Goal: Task Accomplishment & Management: Complete application form

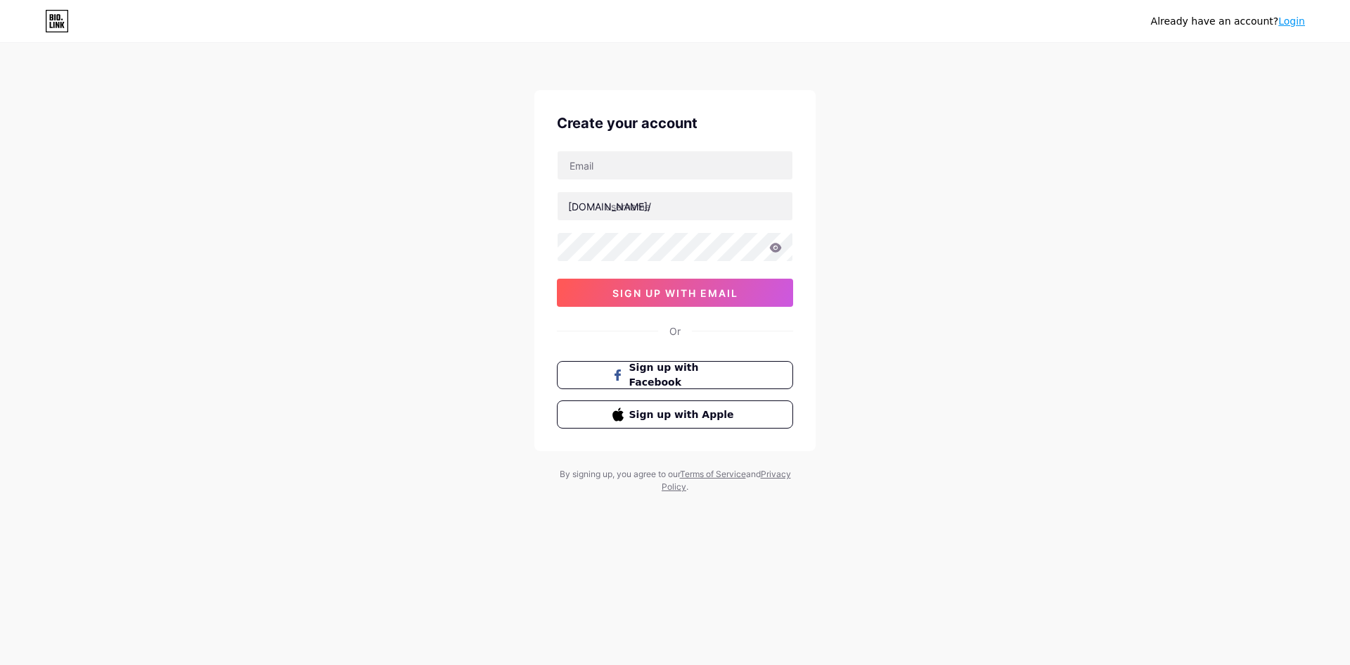
click at [1291, 23] on link "Login" at bounding box center [1292, 20] width 27 height 11
click at [1350, 112] on div "Already have an account? Login Create your account bio.link/ sign up with email…" at bounding box center [675, 269] width 1350 height 538
click at [968, 273] on div "Já tem uma conta? Entrar Crie sua conta bio.link/ inscreva-se com e-mail Ou Cad…" at bounding box center [675, 269] width 1350 height 538
click at [1290, 23] on font "Entrar" at bounding box center [1290, 20] width 30 height 11
click at [1298, 21] on font "Entrar" at bounding box center [1290, 20] width 30 height 11
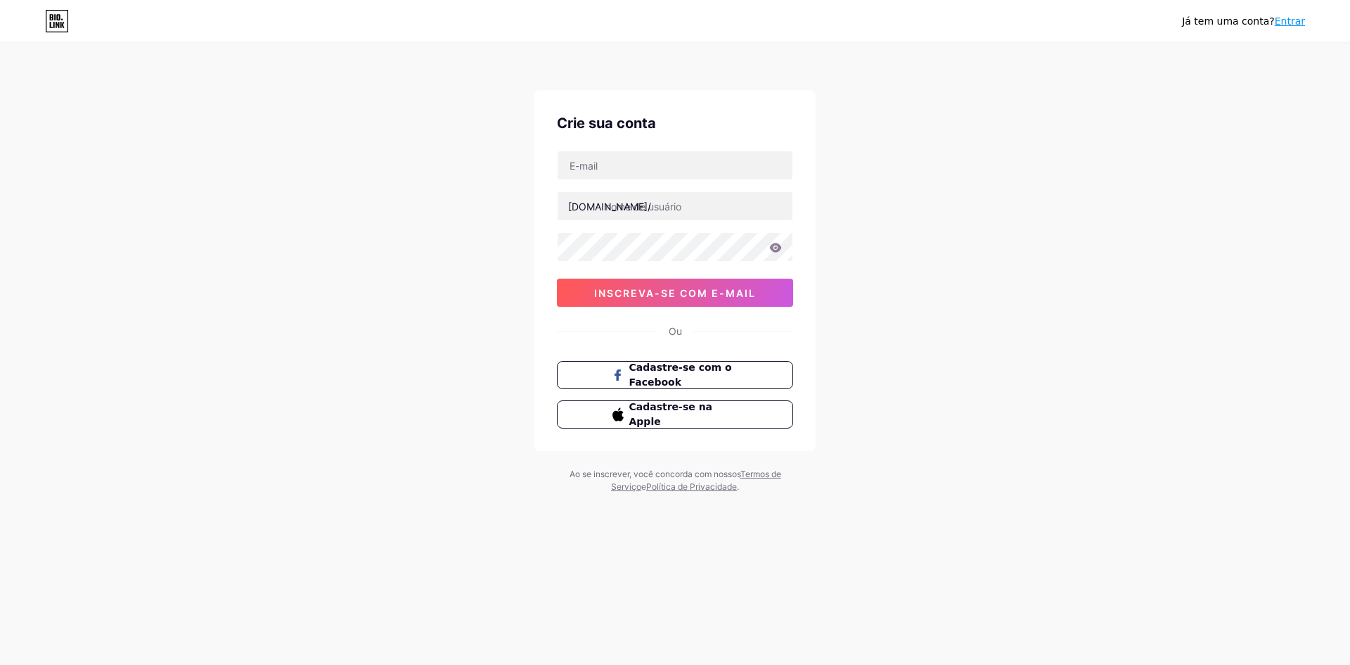
click at [1284, 19] on font "Entrar" at bounding box center [1290, 20] width 30 height 11
click at [973, 236] on div "Já tem uma conta? Entrar Crie sua conta bio.link/ inscreva-se com e-mail Ou Cad…" at bounding box center [675, 269] width 1350 height 538
click at [665, 158] on input "text" at bounding box center [675, 165] width 235 height 28
click at [1299, 19] on font "Entrar" at bounding box center [1290, 20] width 30 height 11
click at [1275, 20] on font "Já tem uma conta?" at bounding box center [1228, 20] width 93 height 11
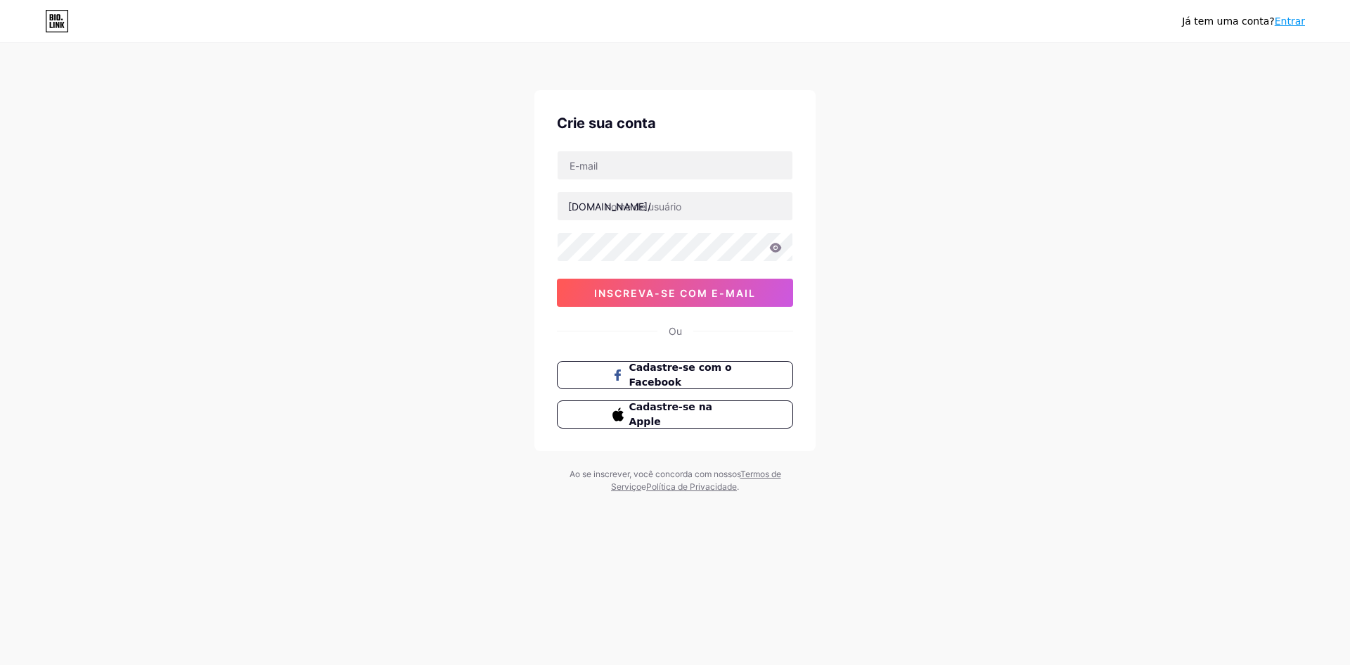
click at [1282, 17] on font "Entrar" at bounding box center [1290, 20] width 30 height 11
click at [1284, 17] on font "Entrar" at bounding box center [1290, 20] width 30 height 11
click at [1287, 16] on font "Entrar" at bounding box center [1290, 20] width 30 height 11
click at [1289, 16] on font "Entrar" at bounding box center [1290, 20] width 30 height 11
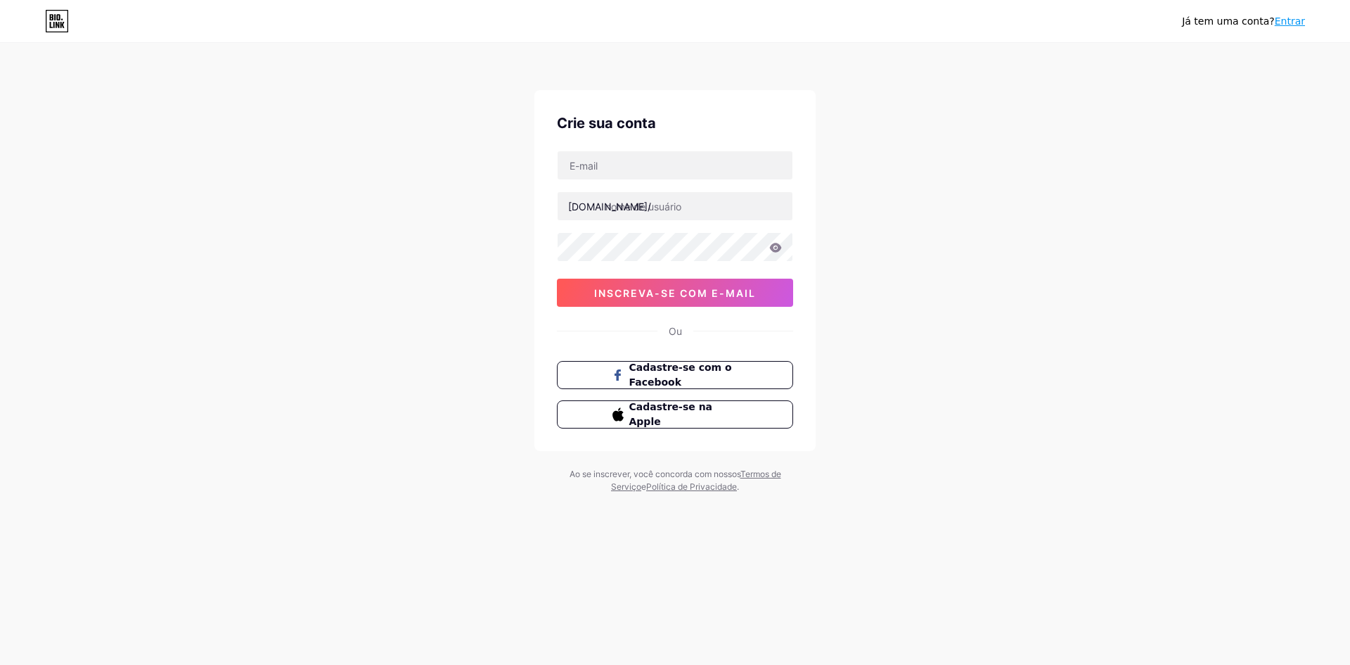
click at [1292, 16] on font "Entrar" at bounding box center [1290, 20] width 30 height 11
click at [1302, 22] on font "Entrar" at bounding box center [1290, 20] width 30 height 11
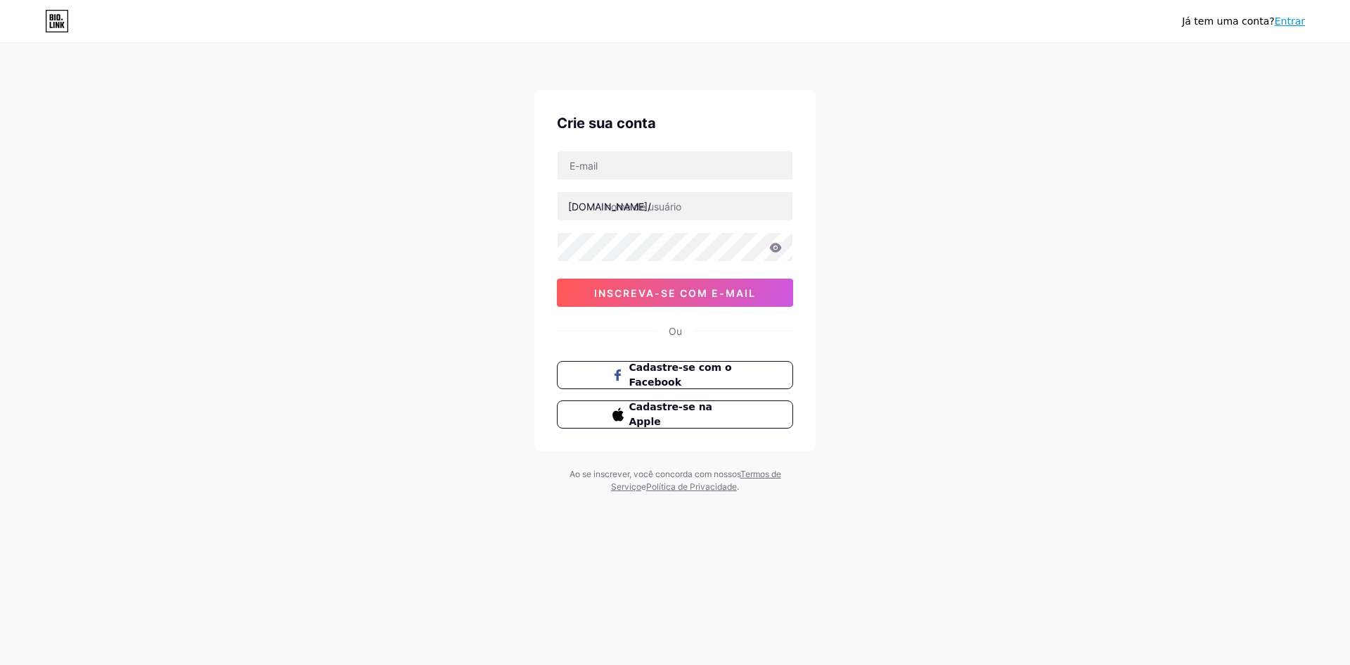
click at [1302, 22] on font "Entrar" at bounding box center [1290, 20] width 30 height 11
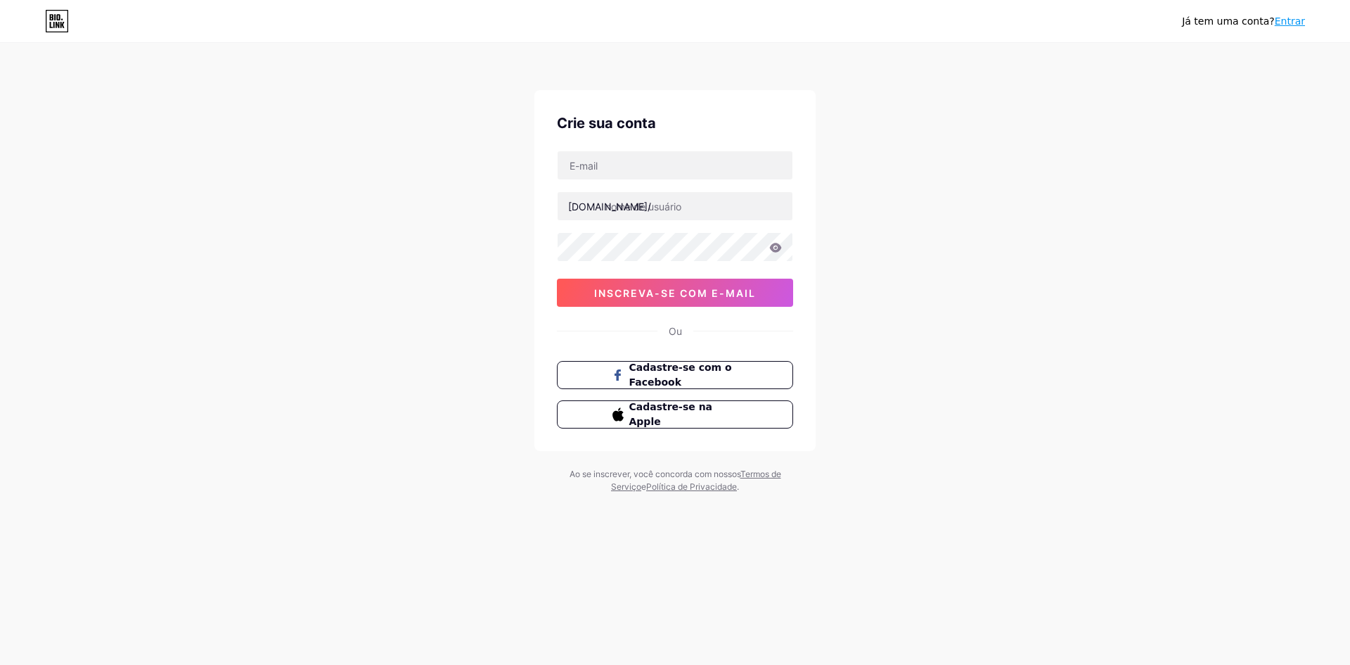
click at [1305, 22] on font "Entrar" at bounding box center [1290, 20] width 30 height 11
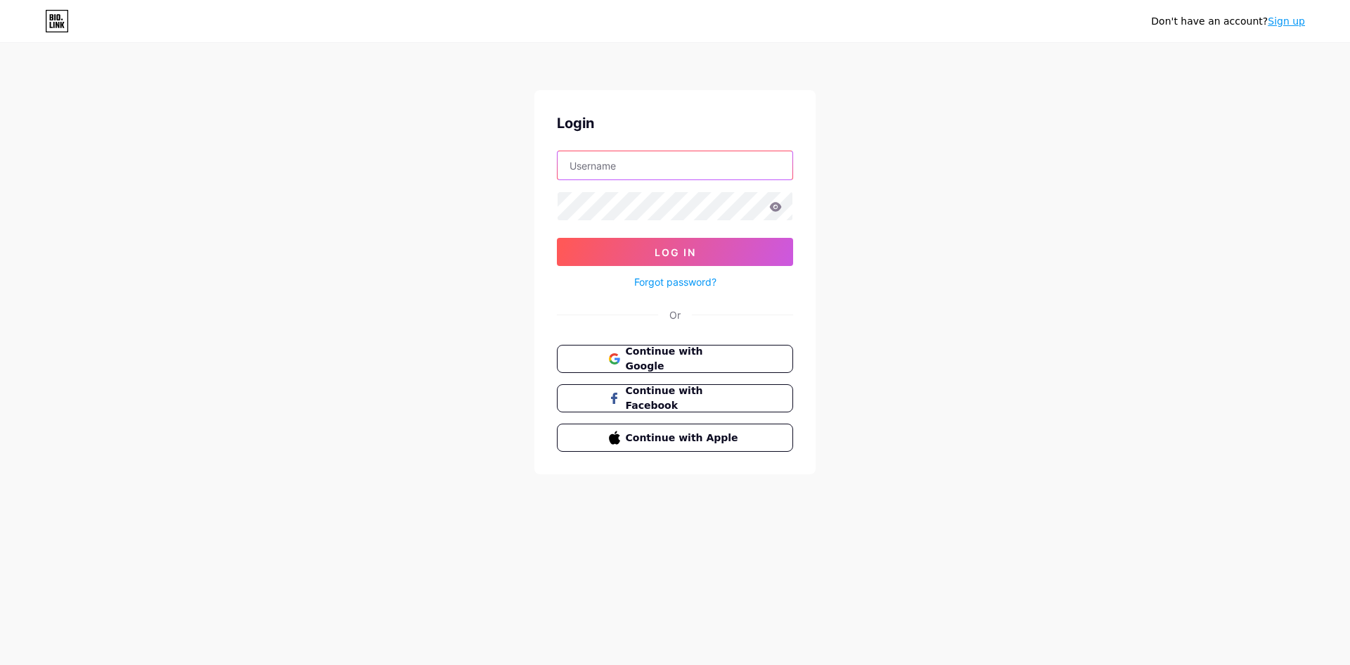
click at [622, 167] on input "text" at bounding box center [675, 165] width 235 height 28
type input "[EMAIL_ADDRESS][DOMAIN_NAME]"
click at [704, 283] on link "Forgot password?" at bounding box center [675, 281] width 82 height 15
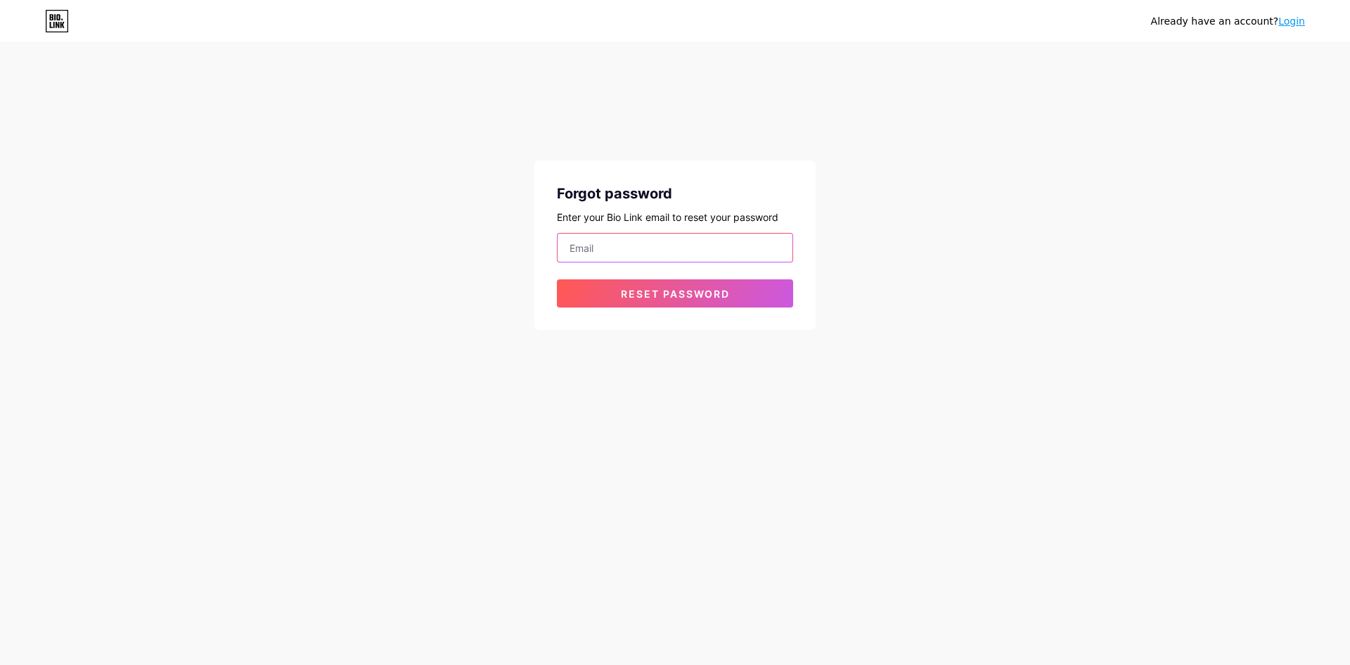
click at [641, 261] on input "email" at bounding box center [675, 248] width 235 height 28
type input "[EMAIL_ADDRESS][DOMAIN_NAME]"
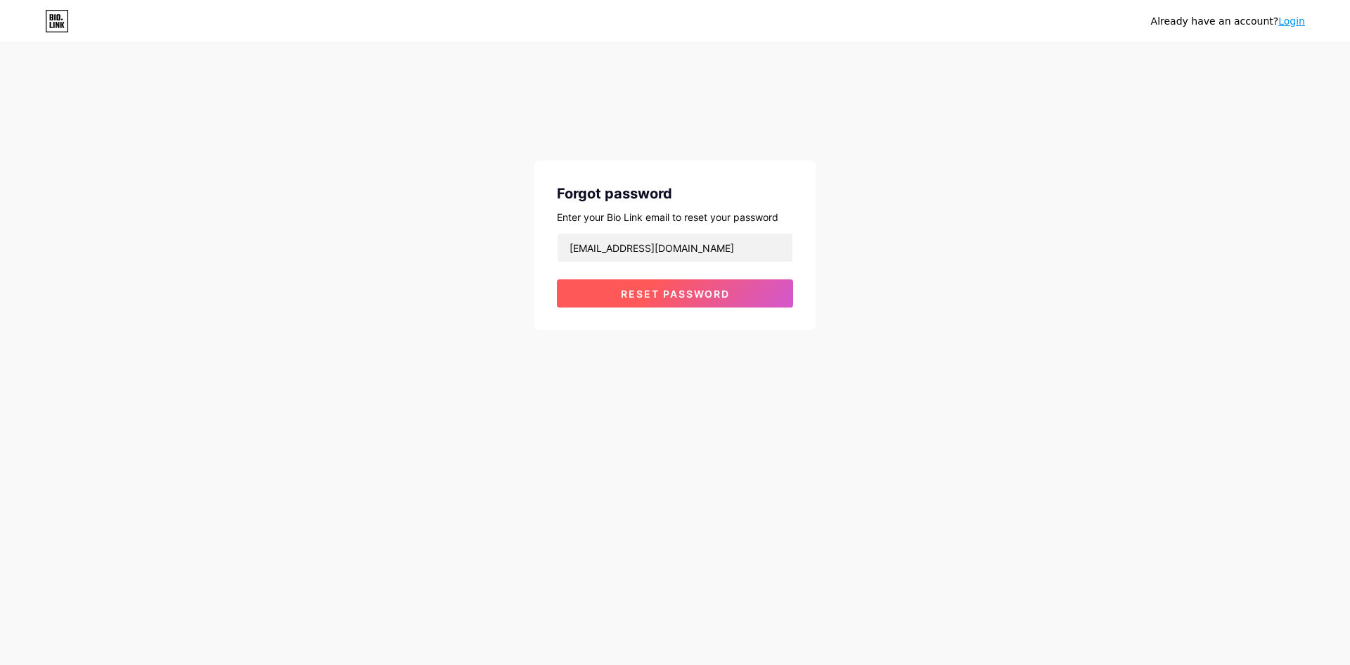
click at [779, 298] on button "Reset password" at bounding box center [675, 293] width 236 height 28
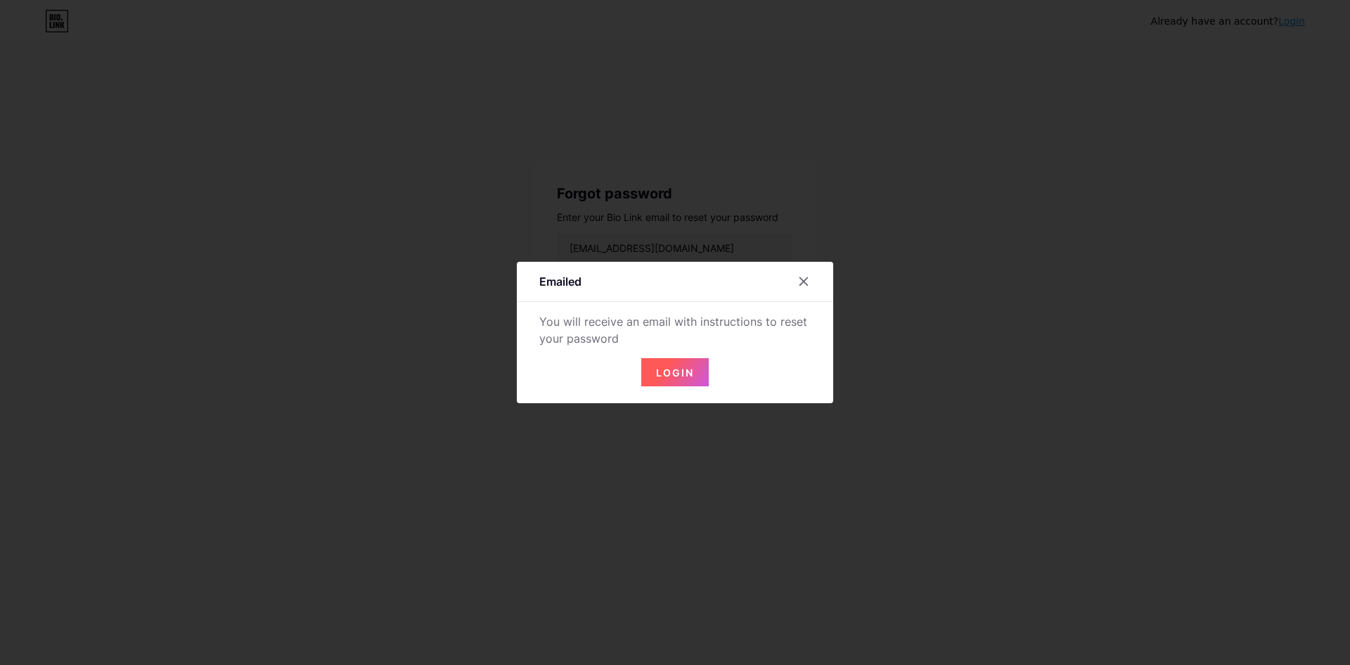
click at [1154, 238] on div at bounding box center [675, 332] width 1350 height 665
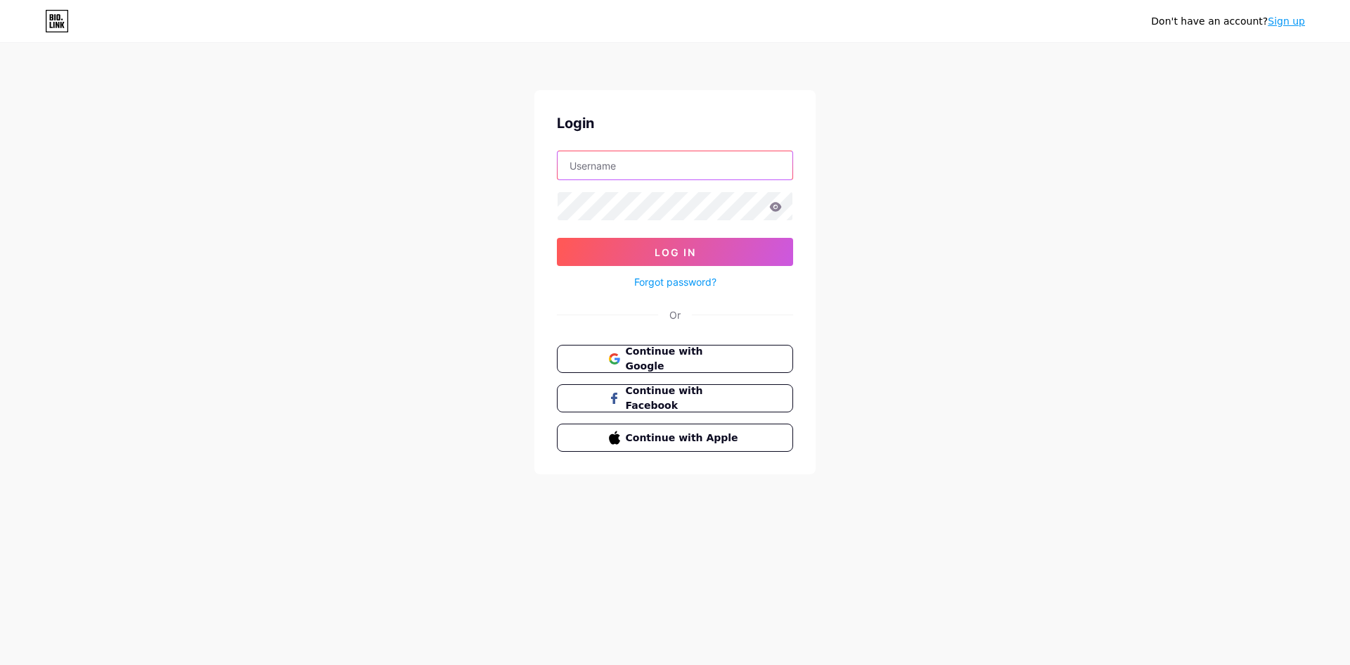
click at [604, 174] on input "text" at bounding box center [675, 165] width 235 height 28
type input "[EMAIL_ADDRESS][DOMAIN_NAME]"
click at [557, 238] on button "Log In" at bounding box center [675, 252] width 236 height 28
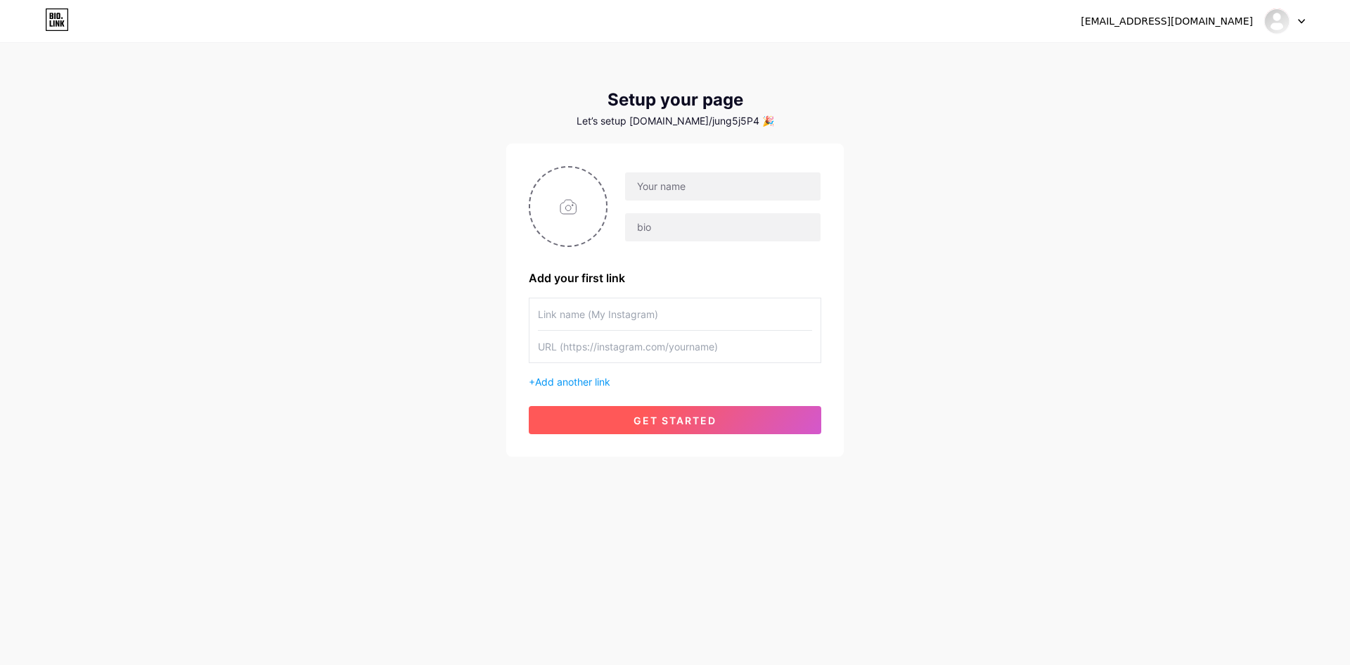
click at [697, 413] on button "get started" at bounding box center [675, 420] width 293 height 28
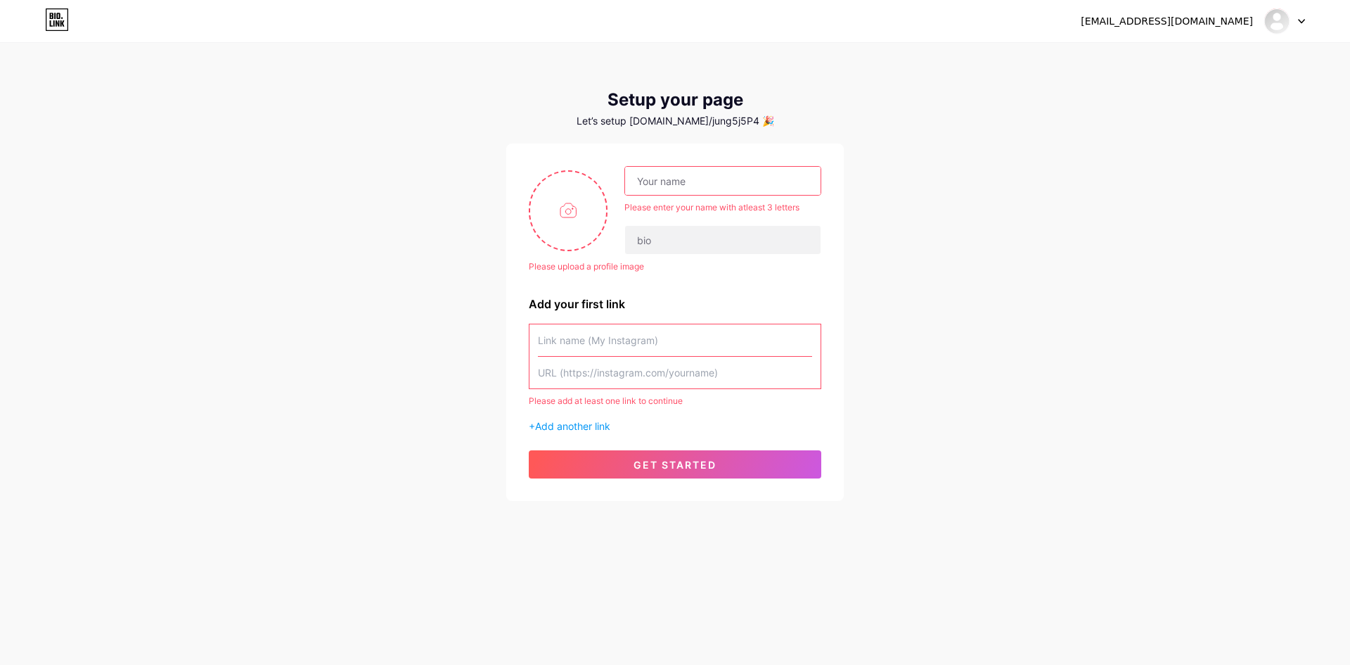
click at [690, 186] on input "text" at bounding box center [723, 181] width 196 height 28
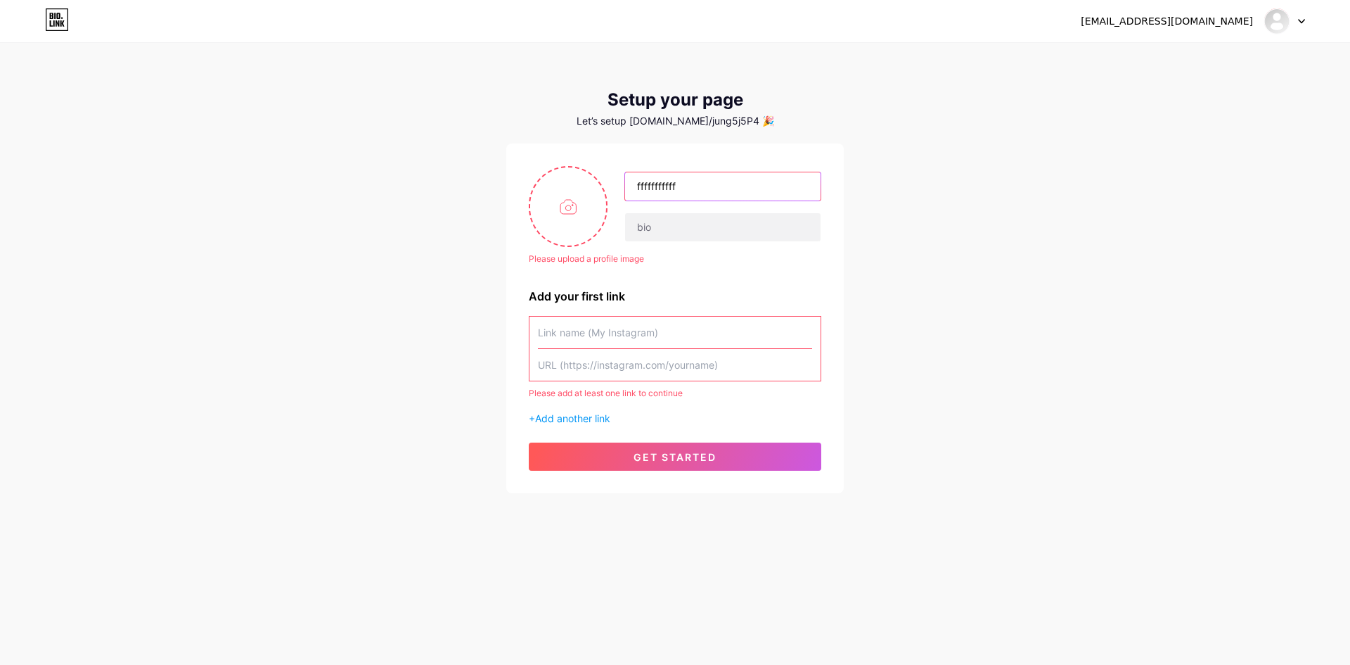
type input "fffffffffff"
click at [736, 276] on div "Please upload a profile image fffffffffff Please upload a profile image Add you…" at bounding box center [675, 318] width 293 height 305
click at [544, 212] on input "file" at bounding box center [568, 206] width 76 height 78
click at [575, 193] on input "file" at bounding box center [568, 206] width 76 height 78
type input "C:\fakepath\558908348-roridjmxknaunhygnl6mg2uo5m.webp"
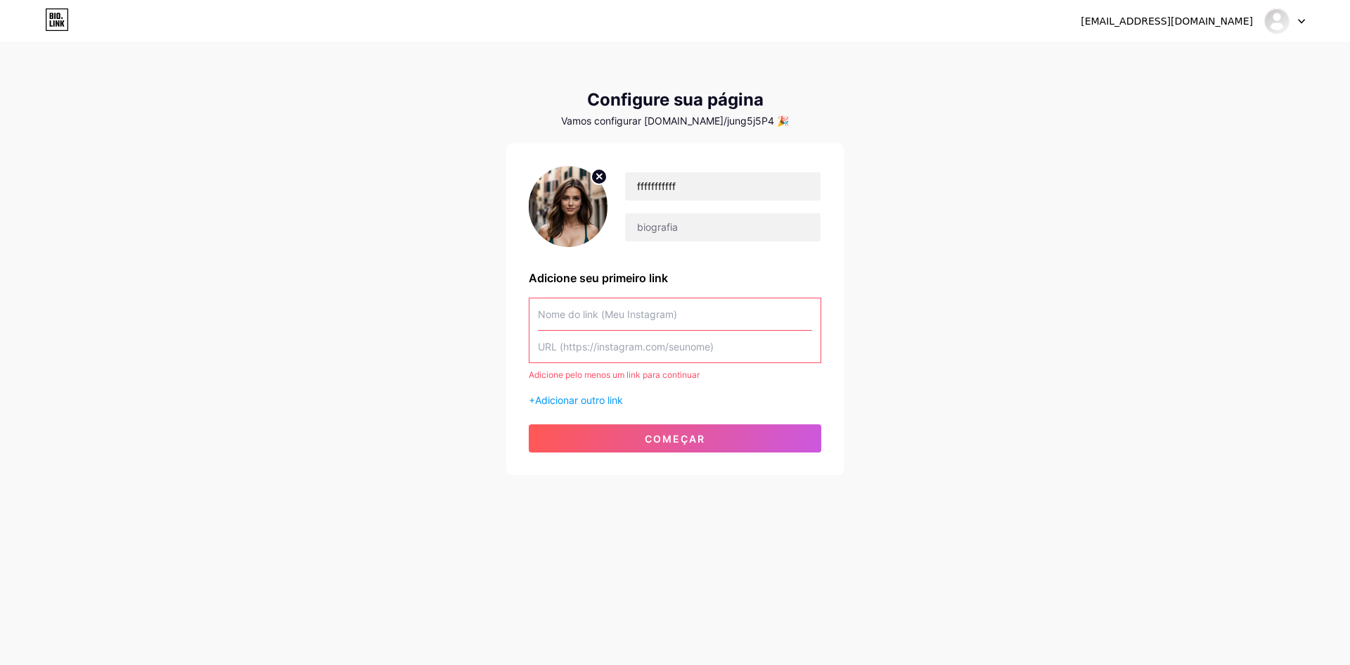
click at [950, 223] on div "jung42471@gmail.com Painel Sair Configure sua página Vamos configurar bio.link/…" at bounding box center [675, 260] width 1350 height 520
click at [720, 182] on input "fffffffffff" at bounding box center [723, 186] width 196 height 28
type input "f"
click at [599, 345] on input "text" at bounding box center [675, 347] width 274 height 32
paste input "[URL][DOMAIN_NAME]"
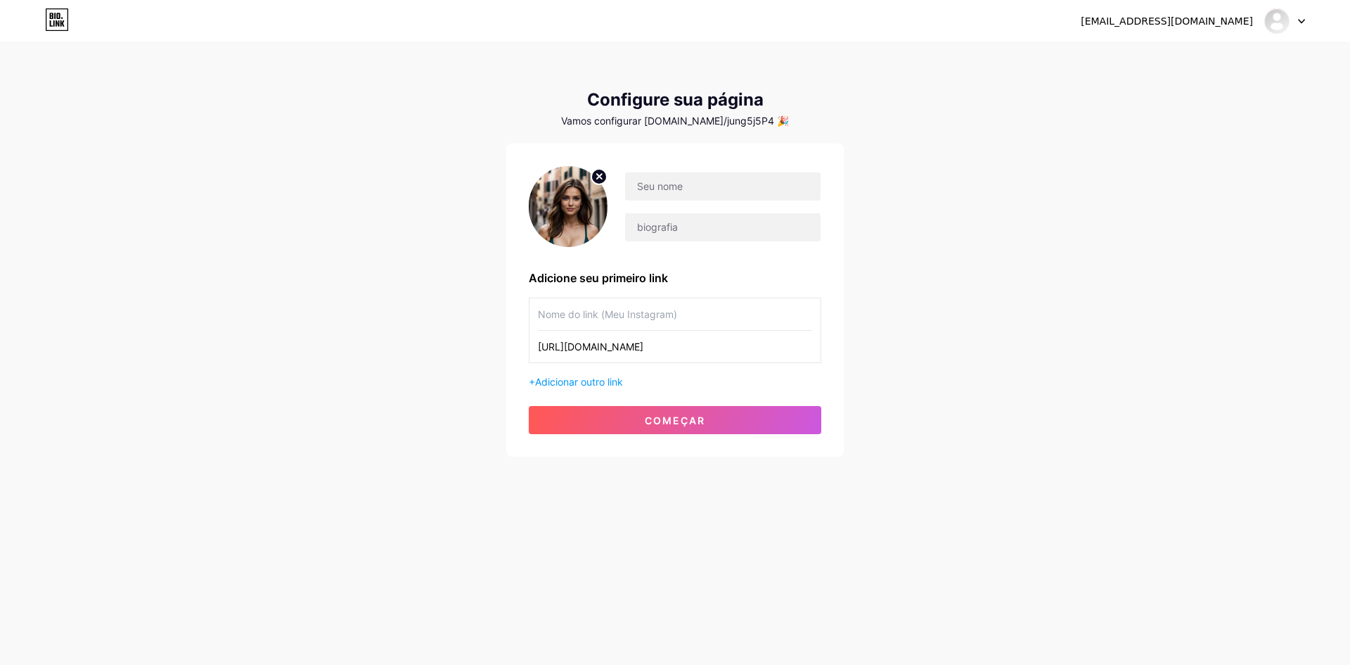
type input "[URL][DOMAIN_NAME]"
click at [607, 321] on input "text" at bounding box center [675, 314] width 274 height 32
paste input "[URL][DOMAIN_NAME]"
paste input "🛍️"
type input "GRUPO WHATSAPP 🛍️"
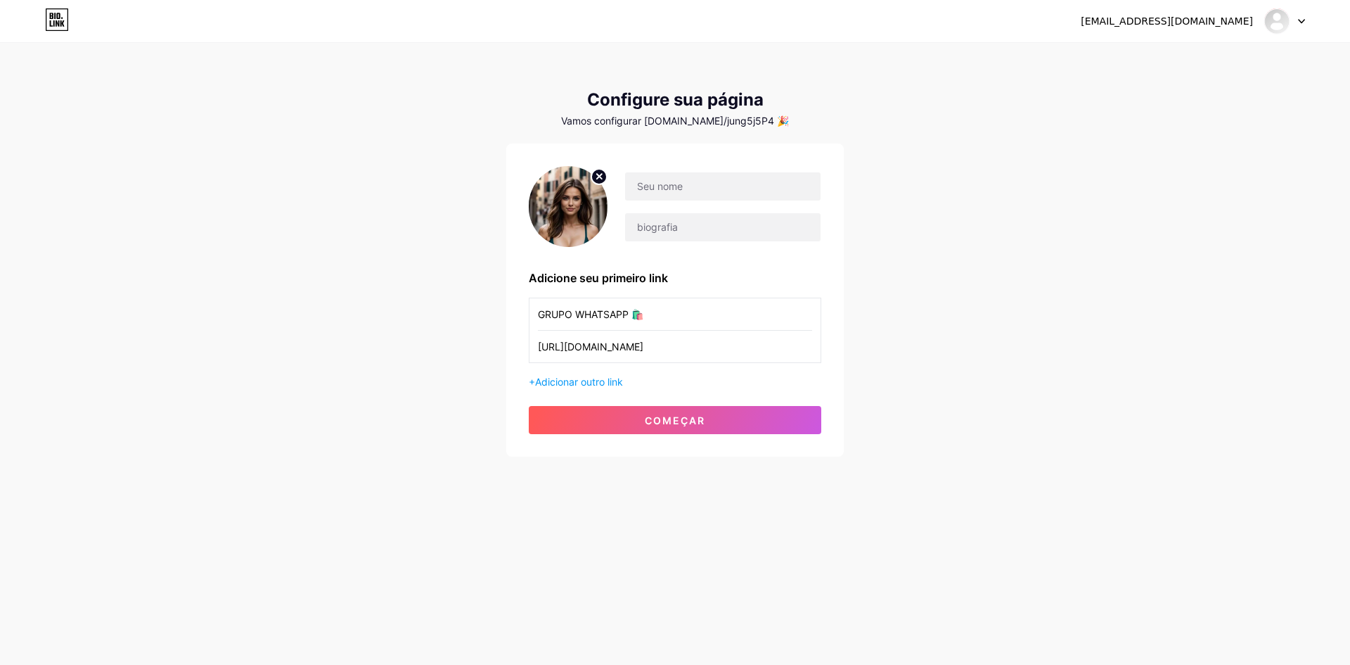
click at [600, 172] on circle at bounding box center [598, 176] width 15 height 15
click at [599, 203] on input "file" at bounding box center [568, 206] width 76 height 78
type input "C:\fakepath\WhatsApp Image [DATE] 16.58.35.jpeg"
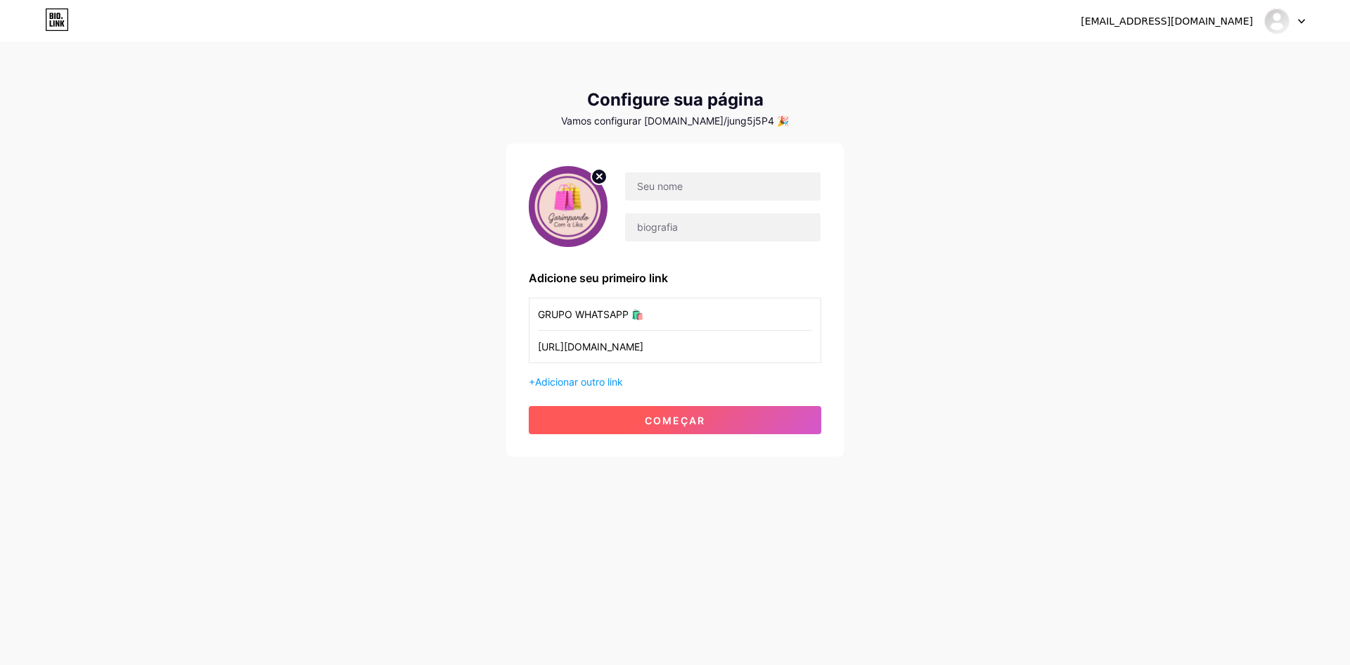
click at [734, 416] on button "começar" at bounding box center [675, 420] width 293 height 28
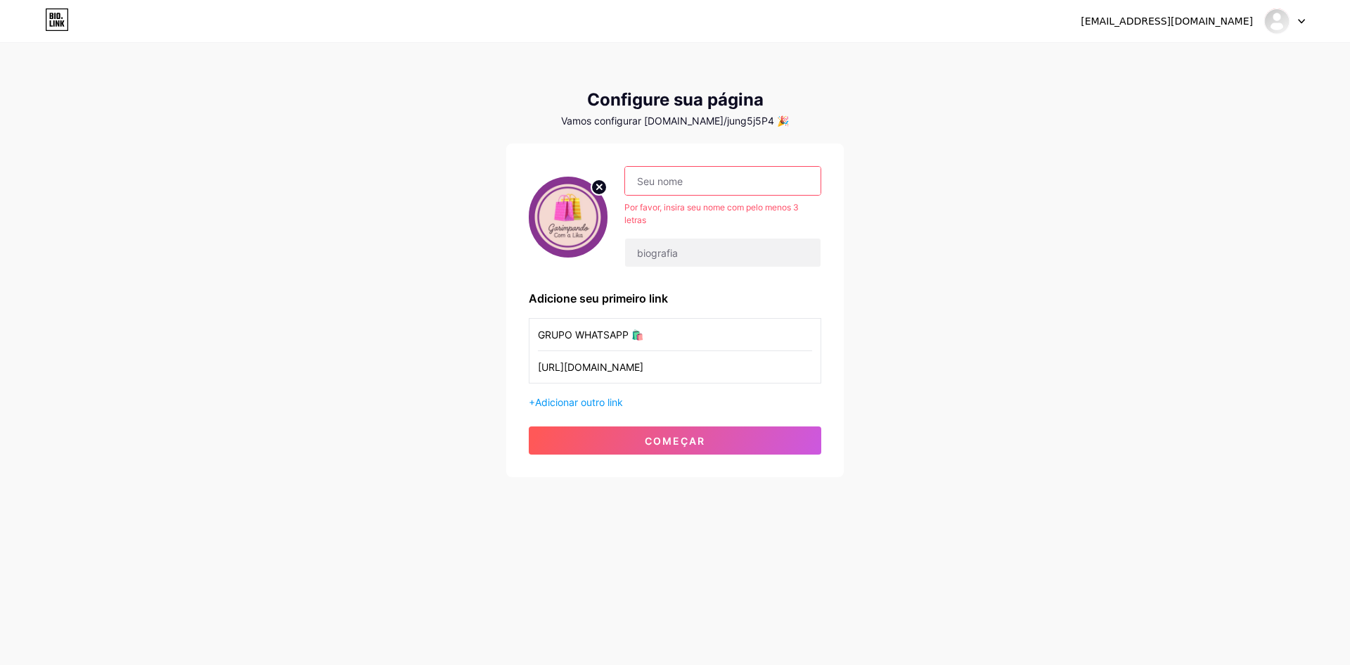
click at [696, 179] on input "text" at bounding box center [723, 181] width 196 height 28
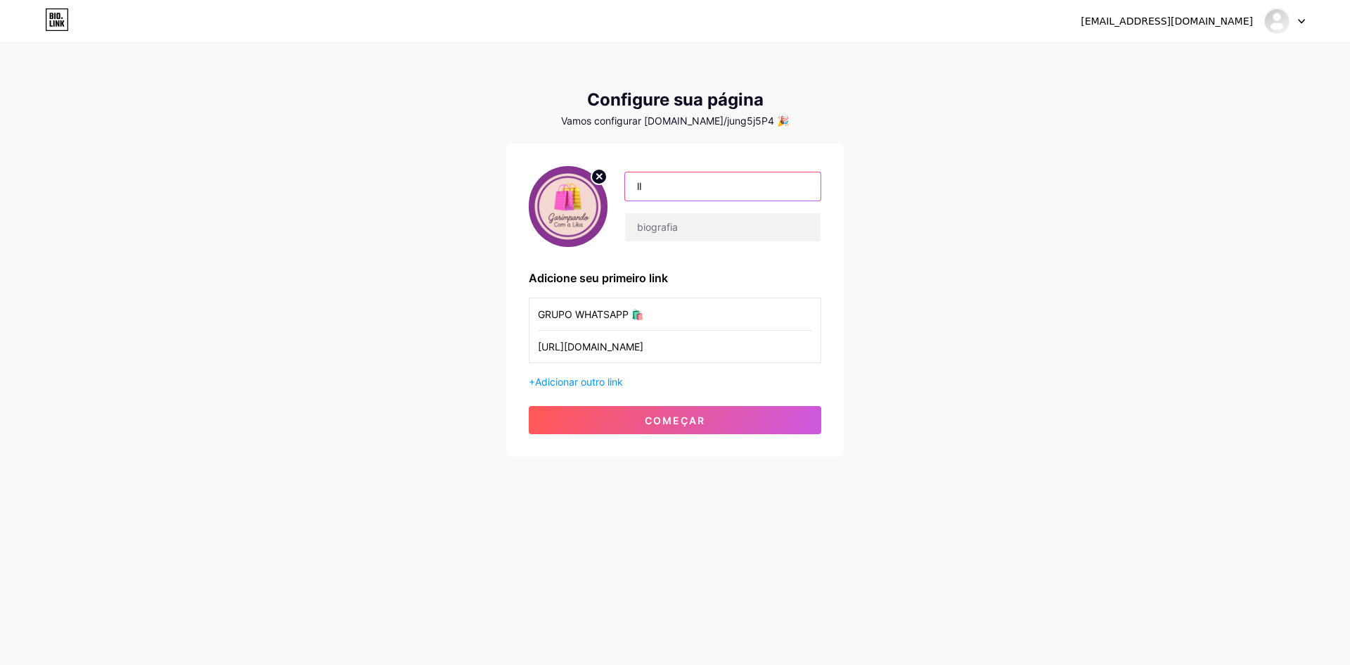
type input "l"
type input "Lika"
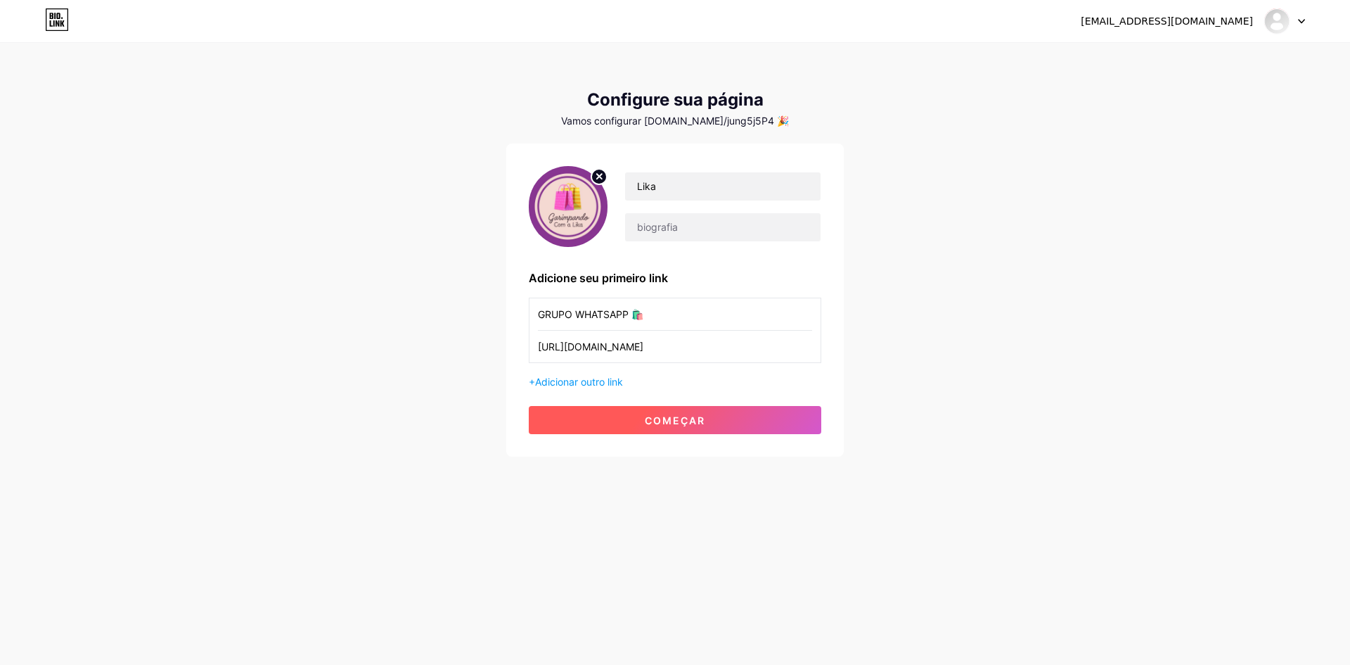
click at [743, 418] on button "começar" at bounding box center [675, 420] width 293 height 28
click at [671, 426] on button "começar" at bounding box center [675, 420] width 293 height 28
click at [673, 413] on button "começar" at bounding box center [675, 420] width 293 height 28
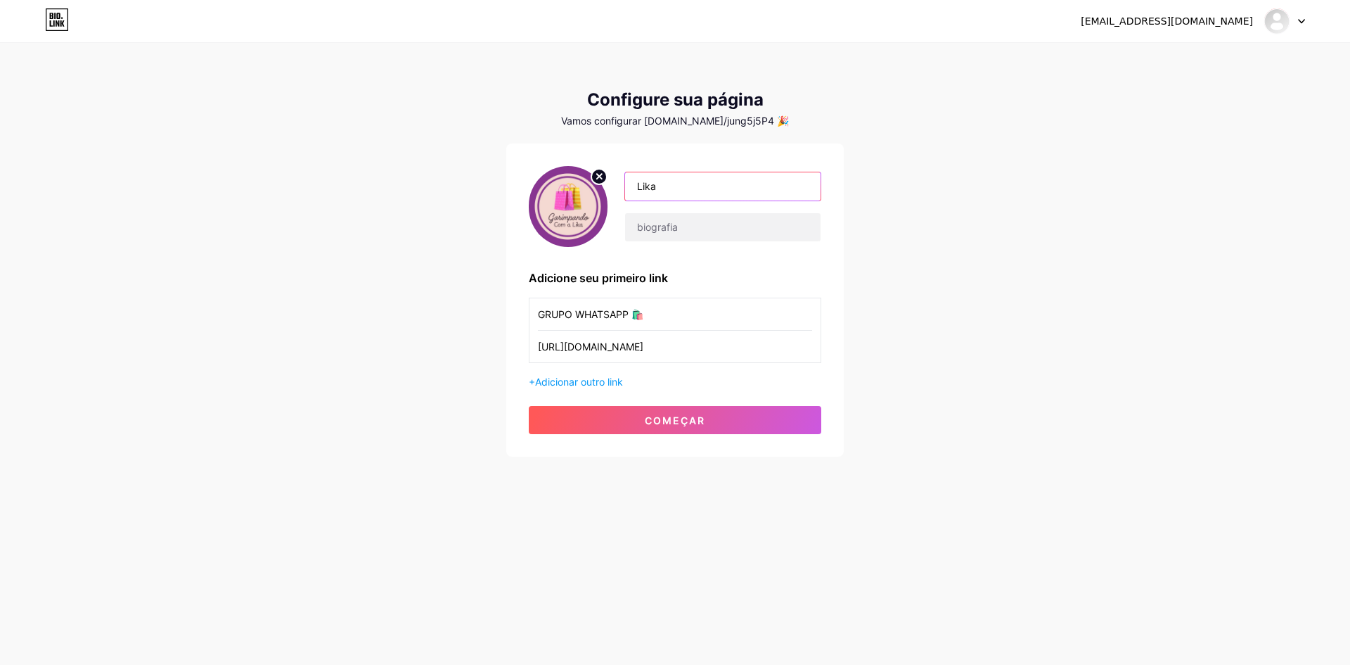
click at [713, 186] on input "Lika" at bounding box center [723, 186] width 196 height 28
click at [691, 214] on input "text" at bounding box center [723, 227] width 196 height 28
click at [712, 187] on input "Lika" at bounding box center [723, 186] width 196 height 28
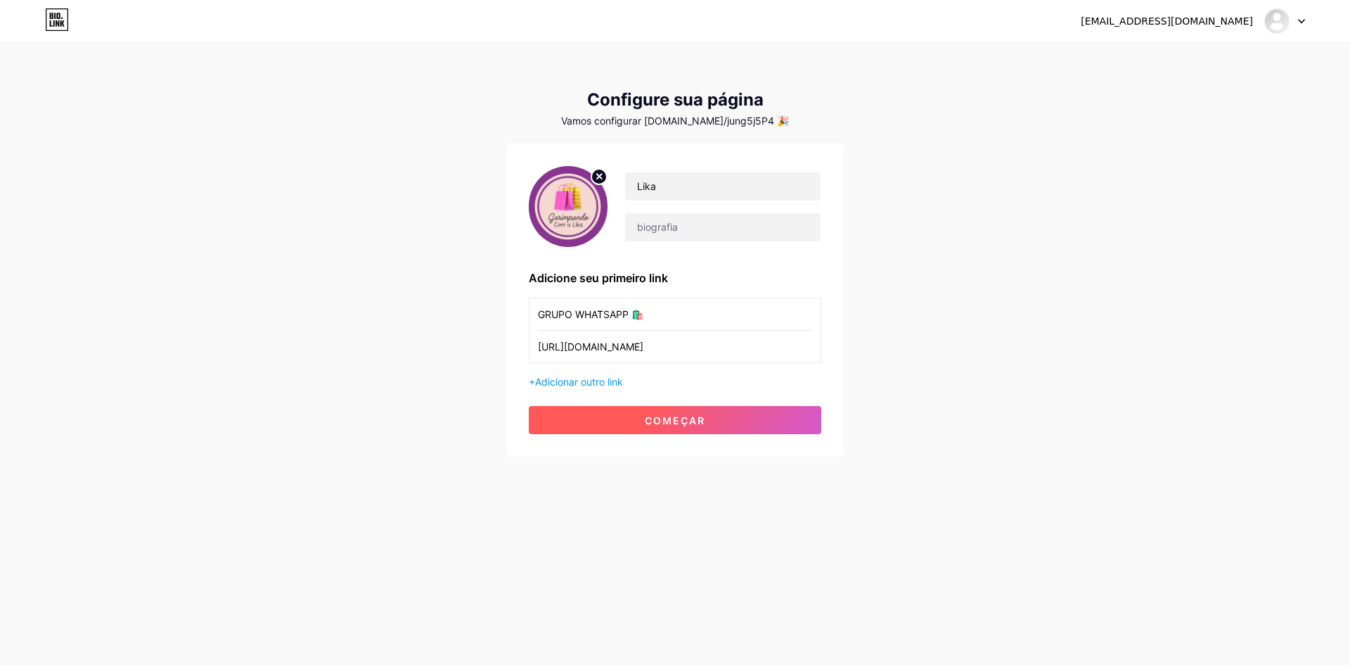
click at [695, 428] on button "começar" at bounding box center [675, 420] width 293 height 28
click at [695, 427] on button "começar" at bounding box center [675, 420] width 293 height 28
click at [696, 422] on font "começar" at bounding box center [675, 420] width 60 height 12
click at [617, 385] on font "Adicionar outro link" at bounding box center [579, 382] width 88 height 12
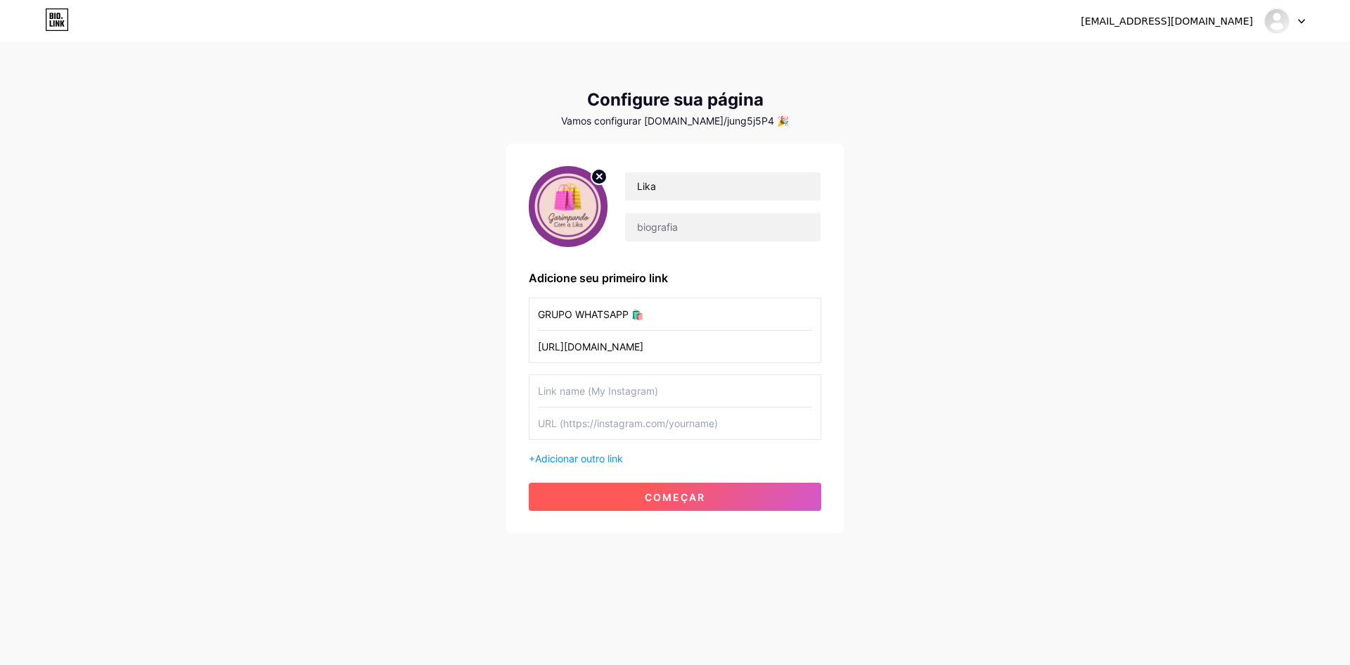
click at [736, 496] on button "começar" at bounding box center [675, 496] width 293 height 28
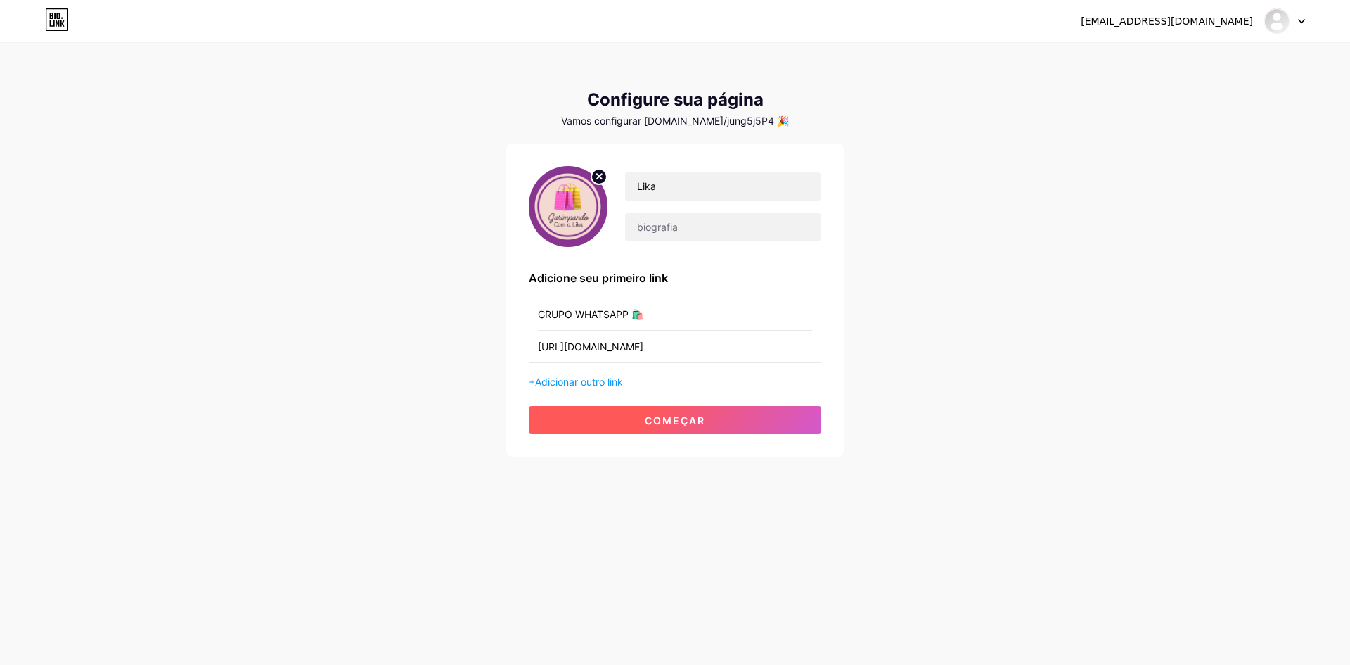
click at [731, 426] on button "começar" at bounding box center [675, 420] width 293 height 28
click at [753, 419] on button "começar" at bounding box center [675, 420] width 293 height 28
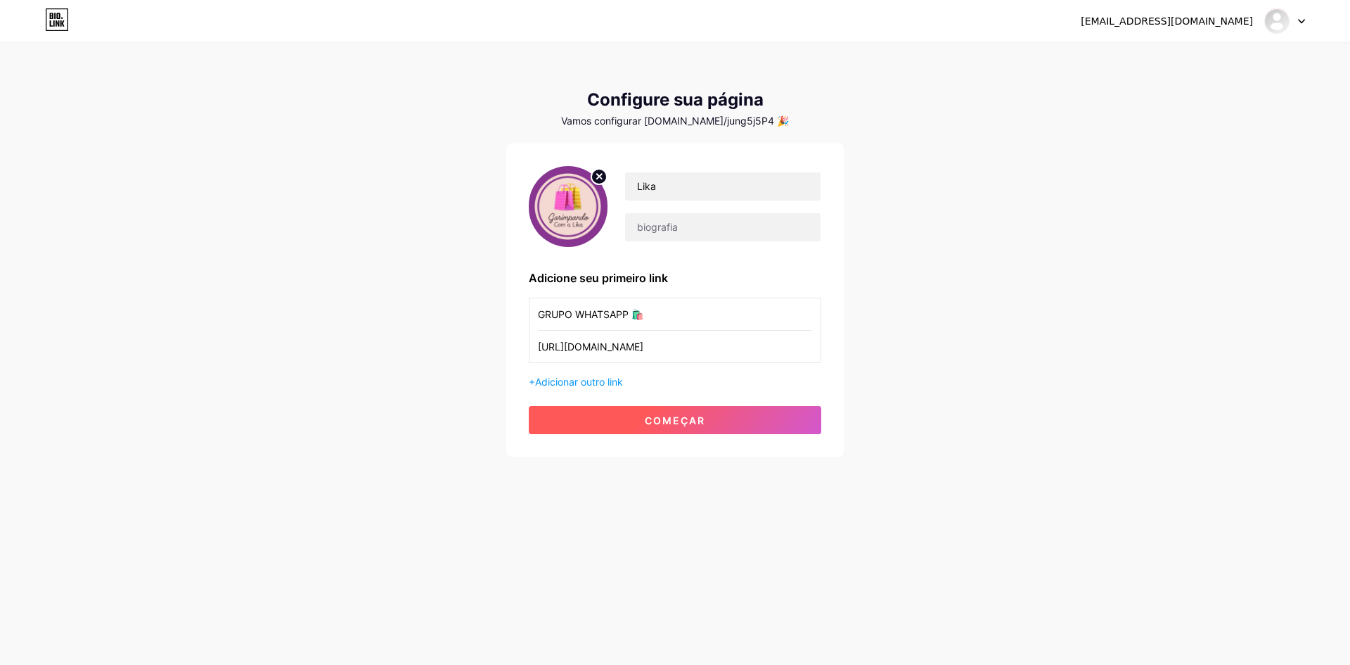
click at [753, 419] on button "começar" at bounding box center [675, 420] width 293 height 28
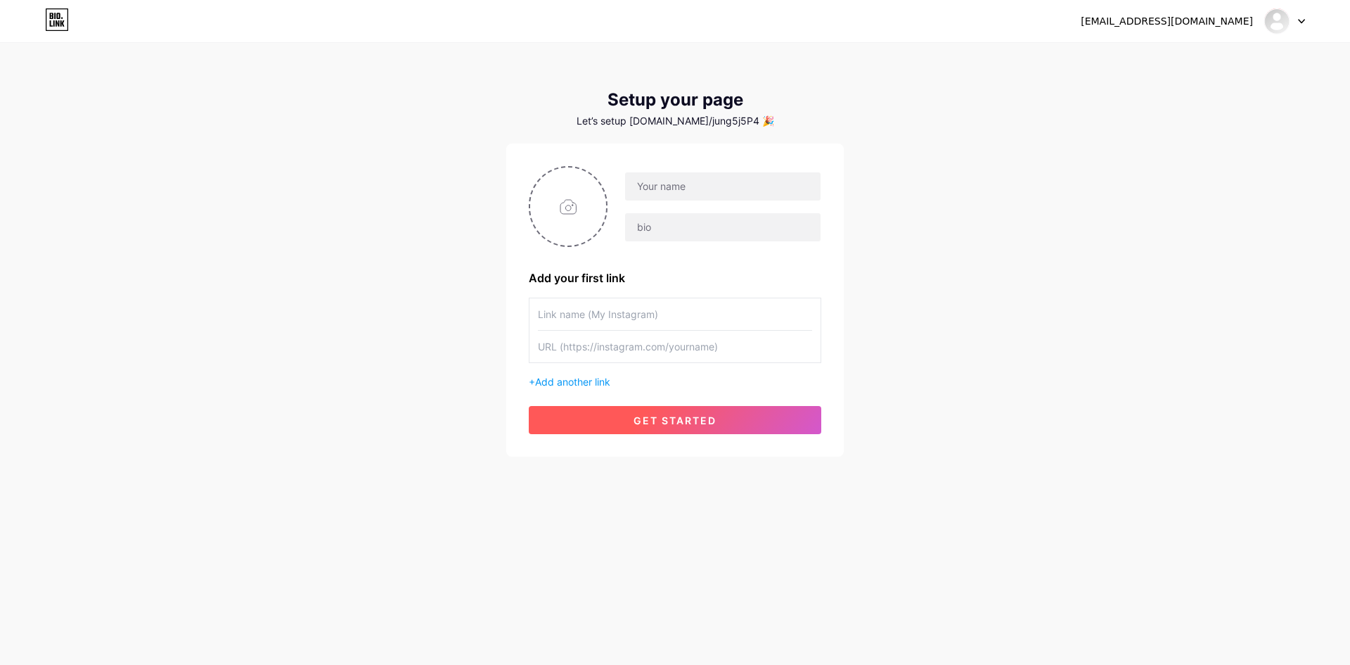
click at [701, 419] on span "get started" at bounding box center [675, 420] width 83 height 12
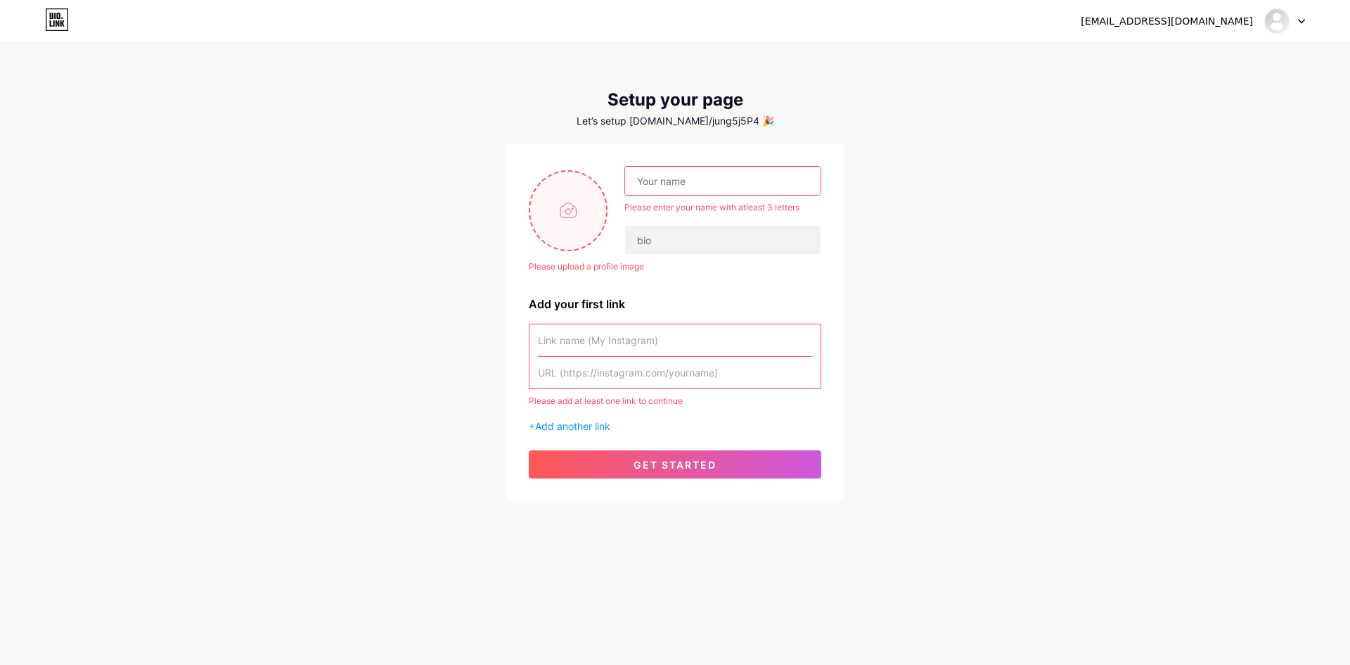
click at [591, 210] on input "file" at bounding box center [568, 211] width 76 height 78
type input "C:\fakepath\WhatsApp Image [DATE] 16.58.35.jpeg"
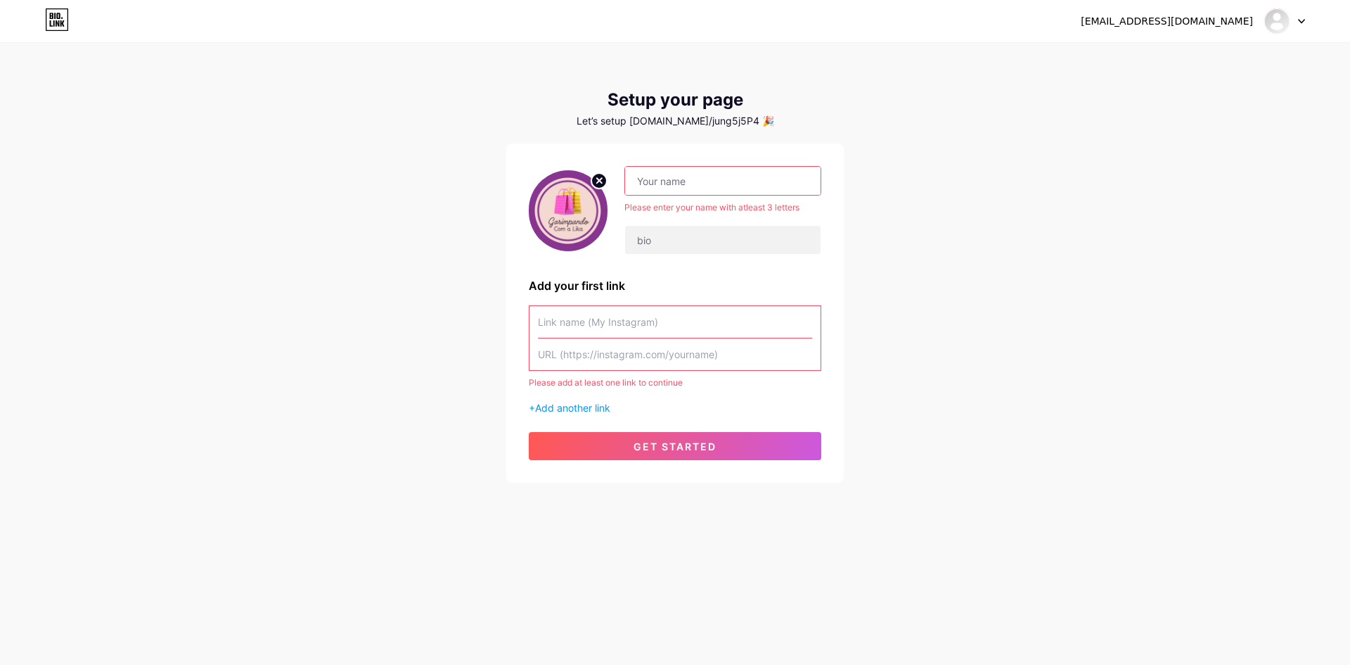
click at [685, 186] on input "text" at bounding box center [723, 181] width 196 height 28
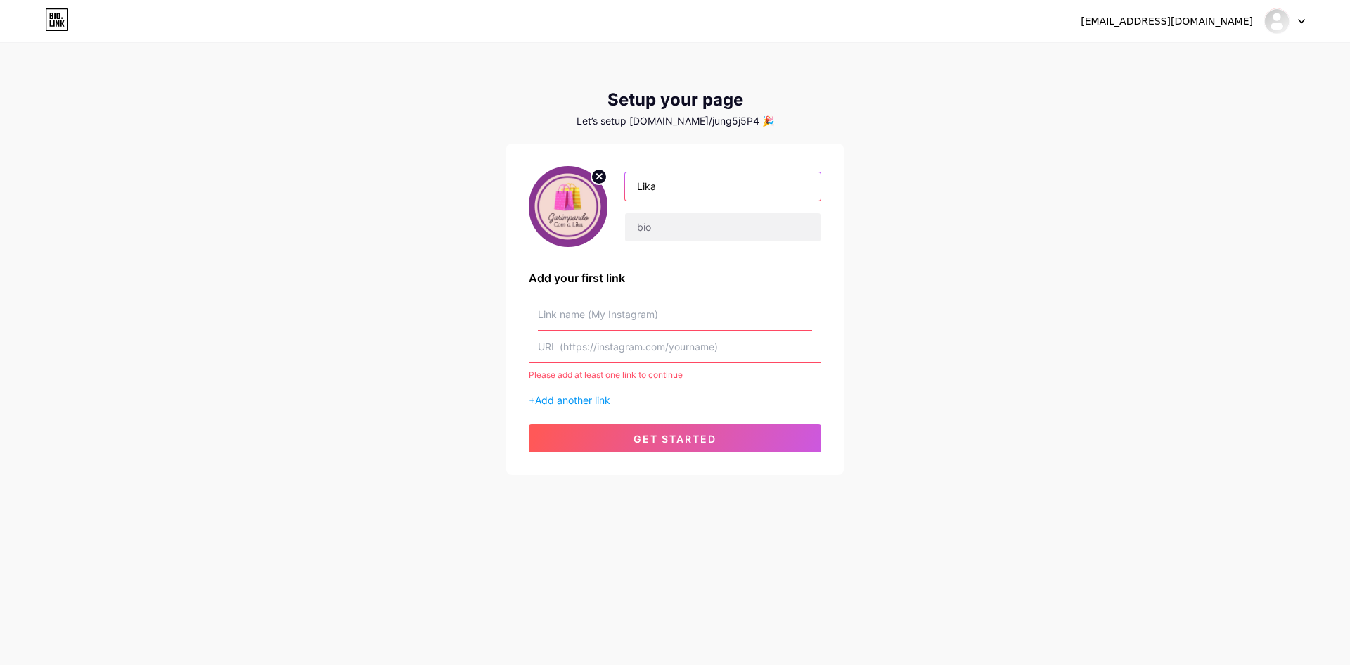
type input "Lika"
click at [596, 312] on input "text" at bounding box center [675, 314] width 274 height 32
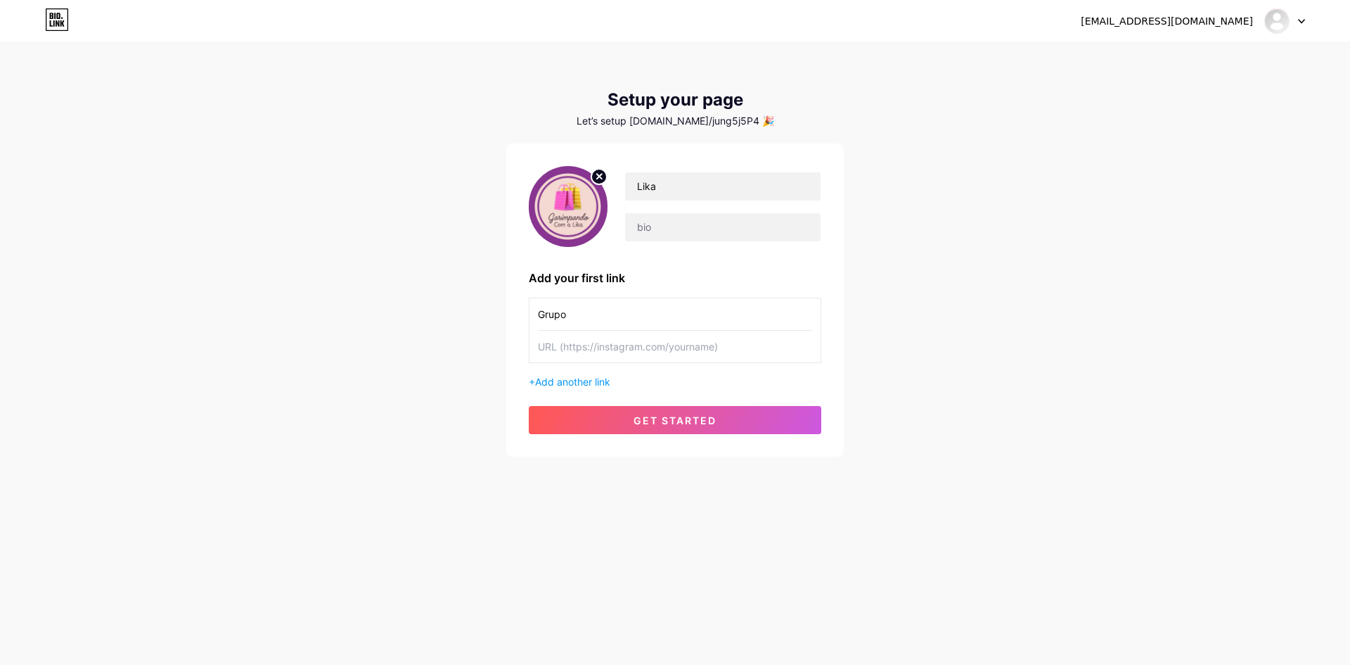
type input "Grupo"
click at [691, 344] on input "text" at bounding box center [675, 347] width 274 height 32
click at [567, 348] on input "text" at bounding box center [675, 347] width 274 height 32
paste input "[URL][DOMAIN_NAME]"
type input "[URL][DOMAIN_NAME]"
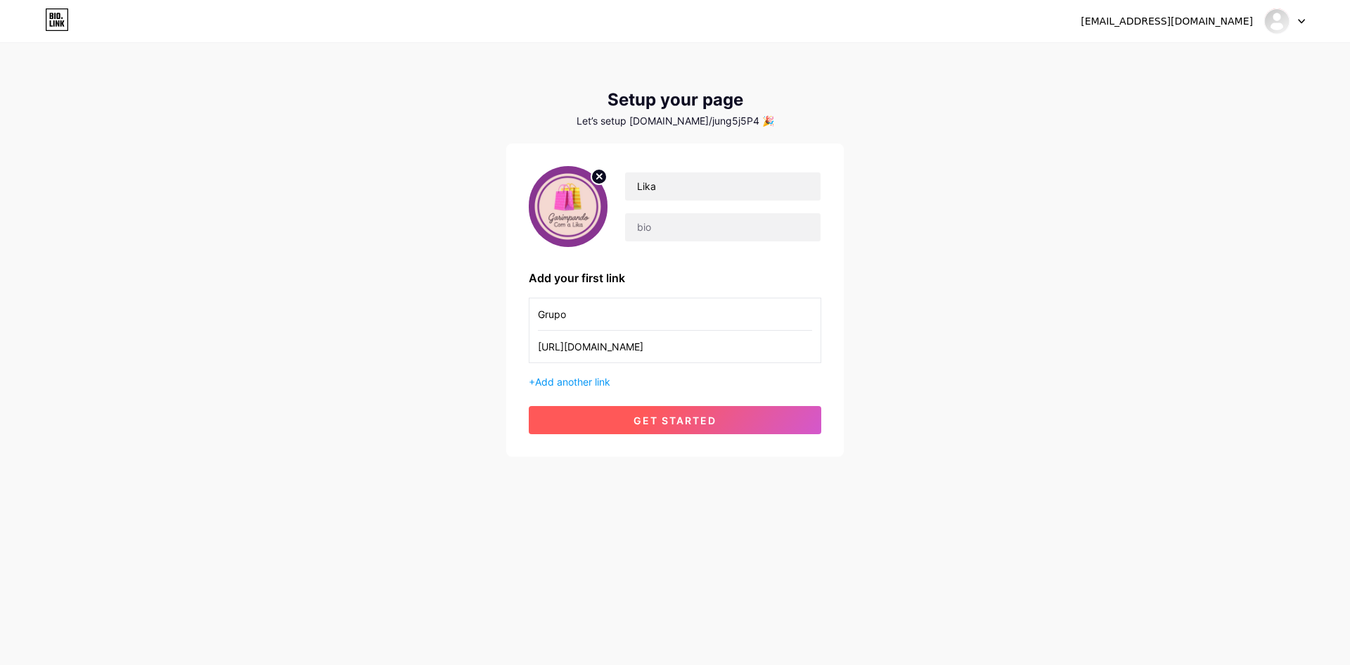
click at [734, 411] on button "get started" at bounding box center [675, 420] width 293 height 28
click at [696, 417] on span "get started" at bounding box center [675, 420] width 83 height 12
